Goal: Information Seeking & Learning: Learn about a topic

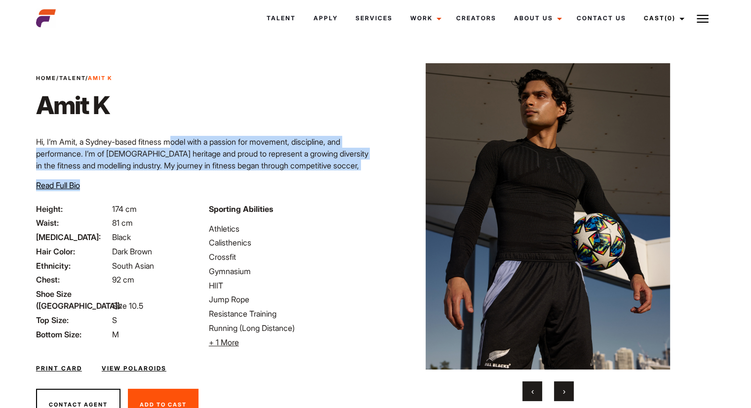
drag, startPoint x: 169, startPoint y: 135, endPoint x: 300, endPoint y: 170, distance: 135.9
click at [307, 175] on div "Home / Talent / Amit K Amit K Hi, I’m Amit, a [GEOGRAPHIC_DATA]-based fitness m…" at bounding box center [203, 138] width 346 height 129
click at [228, 145] on p "Hi, I’m Amit, a Sydney-based fitness model with a passion for movement, discipl…" at bounding box center [203, 165] width 334 height 59
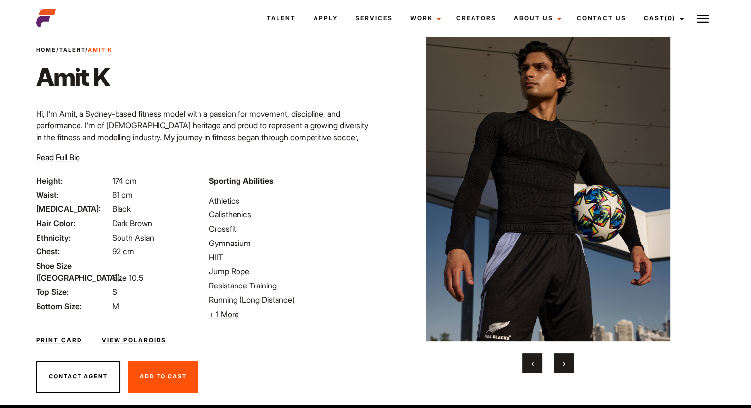
scroll to position [44, 0]
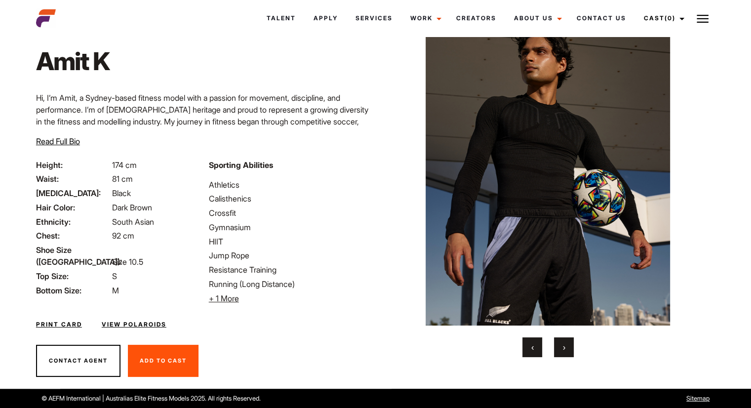
click at [557, 345] on button "›" at bounding box center [564, 347] width 20 height 20
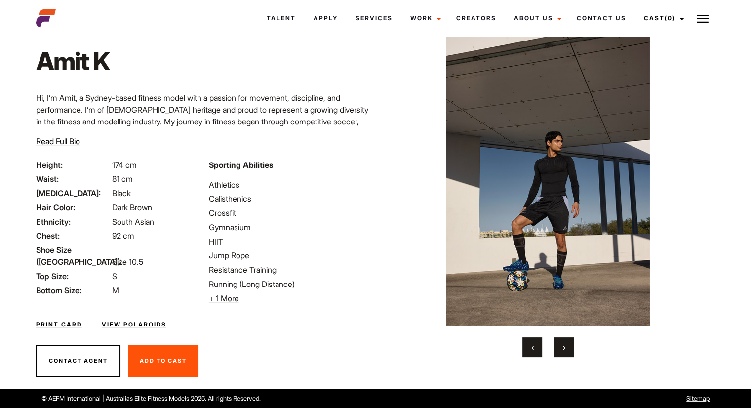
click at [560, 345] on button "›" at bounding box center [564, 347] width 20 height 20
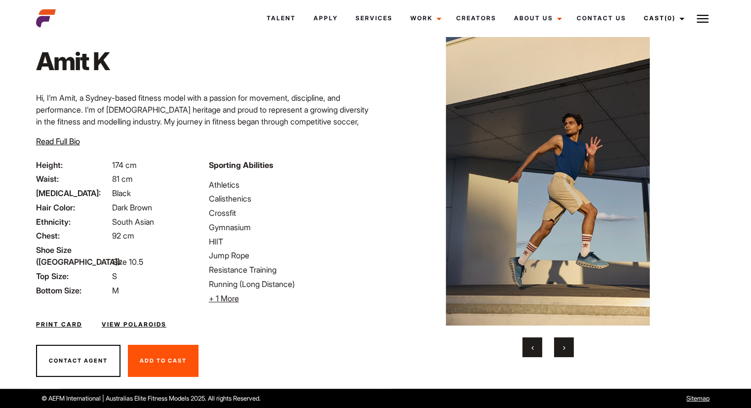
click at [562, 341] on button "›" at bounding box center [564, 347] width 20 height 20
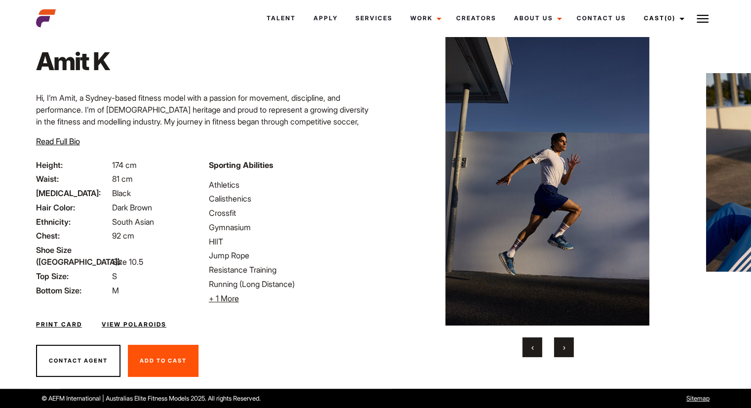
click at [562, 342] on button "›" at bounding box center [564, 347] width 20 height 20
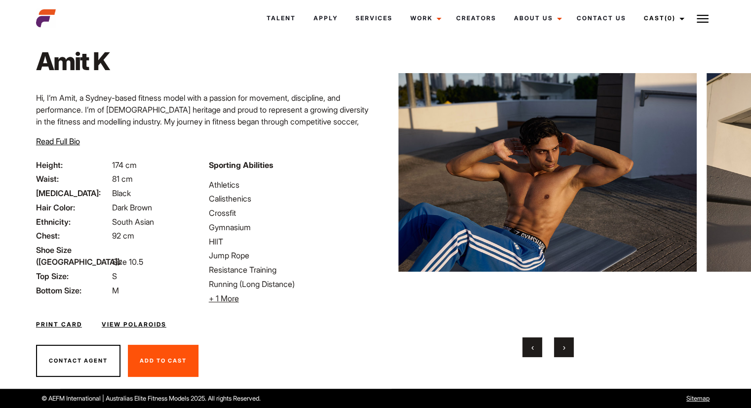
click at [562, 342] on button "›" at bounding box center [564, 347] width 20 height 20
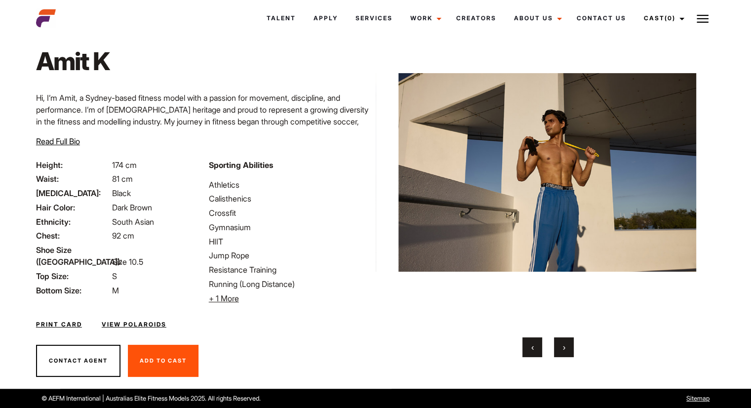
click at [562, 342] on button "›" at bounding box center [564, 347] width 20 height 20
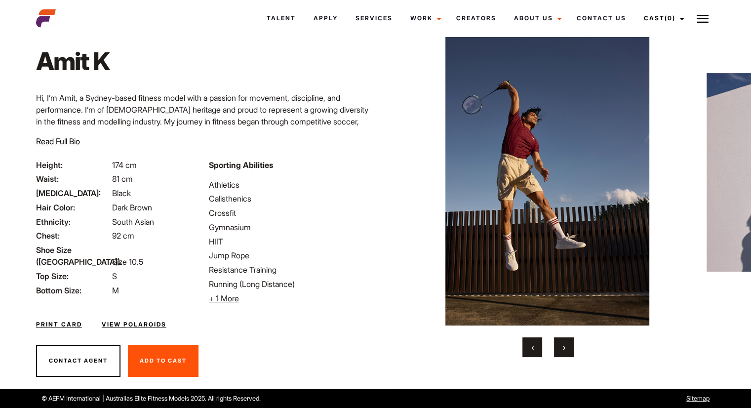
click at [562, 342] on button "›" at bounding box center [564, 347] width 20 height 20
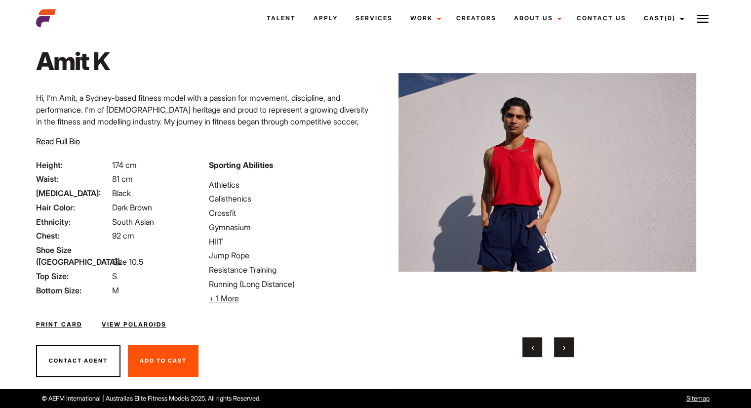
click at [562, 342] on button "›" at bounding box center [564, 347] width 20 height 20
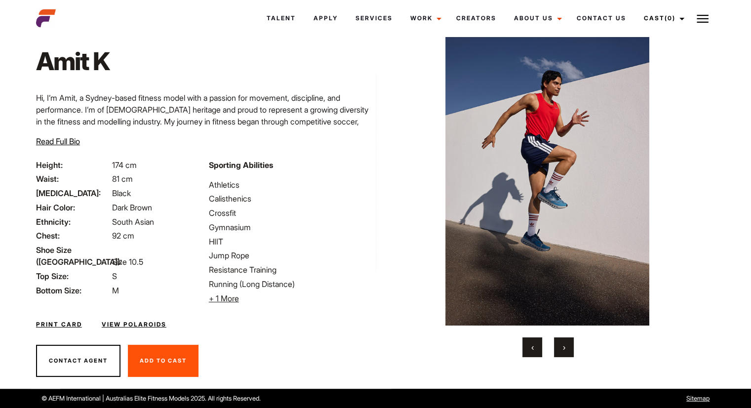
click at [562, 342] on button "›" at bounding box center [564, 347] width 20 height 20
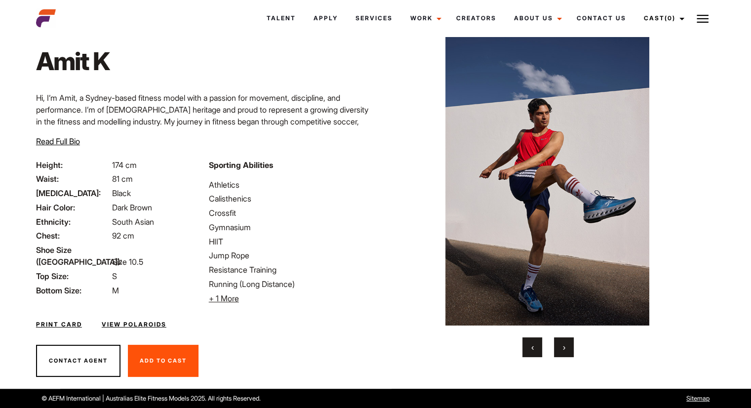
click at [562, 342] on button "›" at bounding box center [564, 347] width 20 height 20
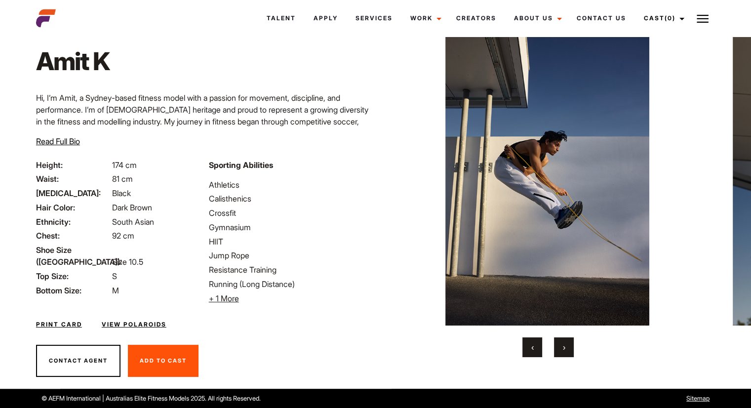
click at [562, 342] on button "›" at bounding box center [564, 347] width 20 height 20
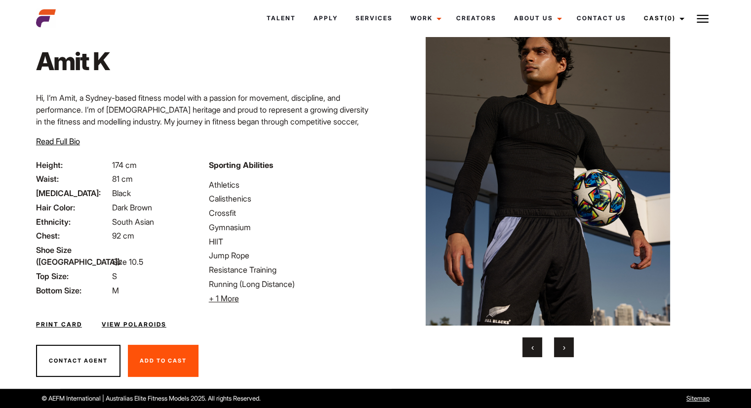
click at [562, 342] on button "›" at bounding box center [564, 347] width 20 height 20
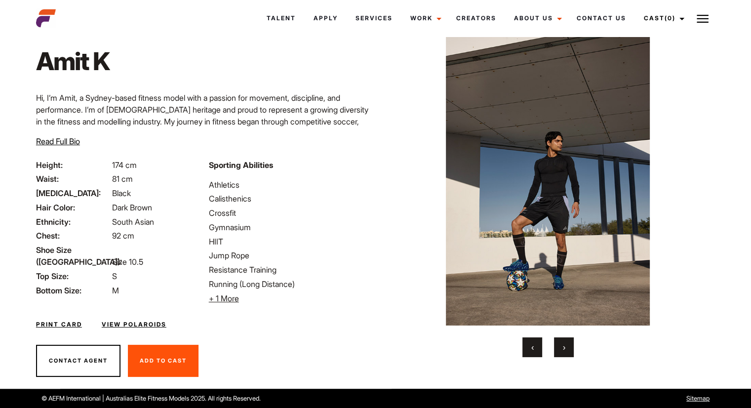
click at [562, 342] on button "›" at bounding box center [564, 347] width 20 height 20
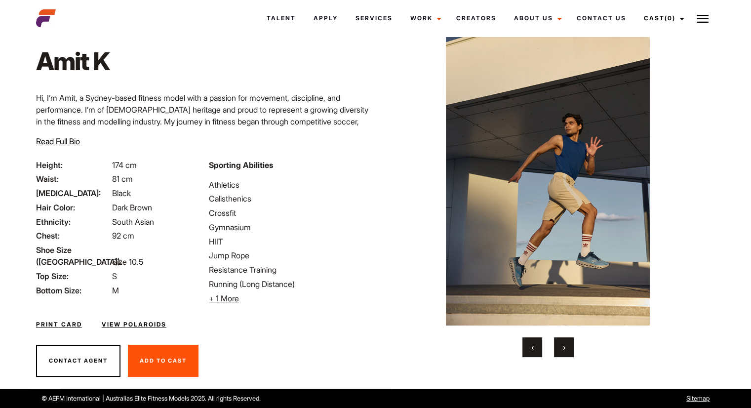
click at [562, 342] on button "›" at bounding box center [564, 347] width 20 height 20
